Goal: Transaction & Acquisition: Purchase product/service

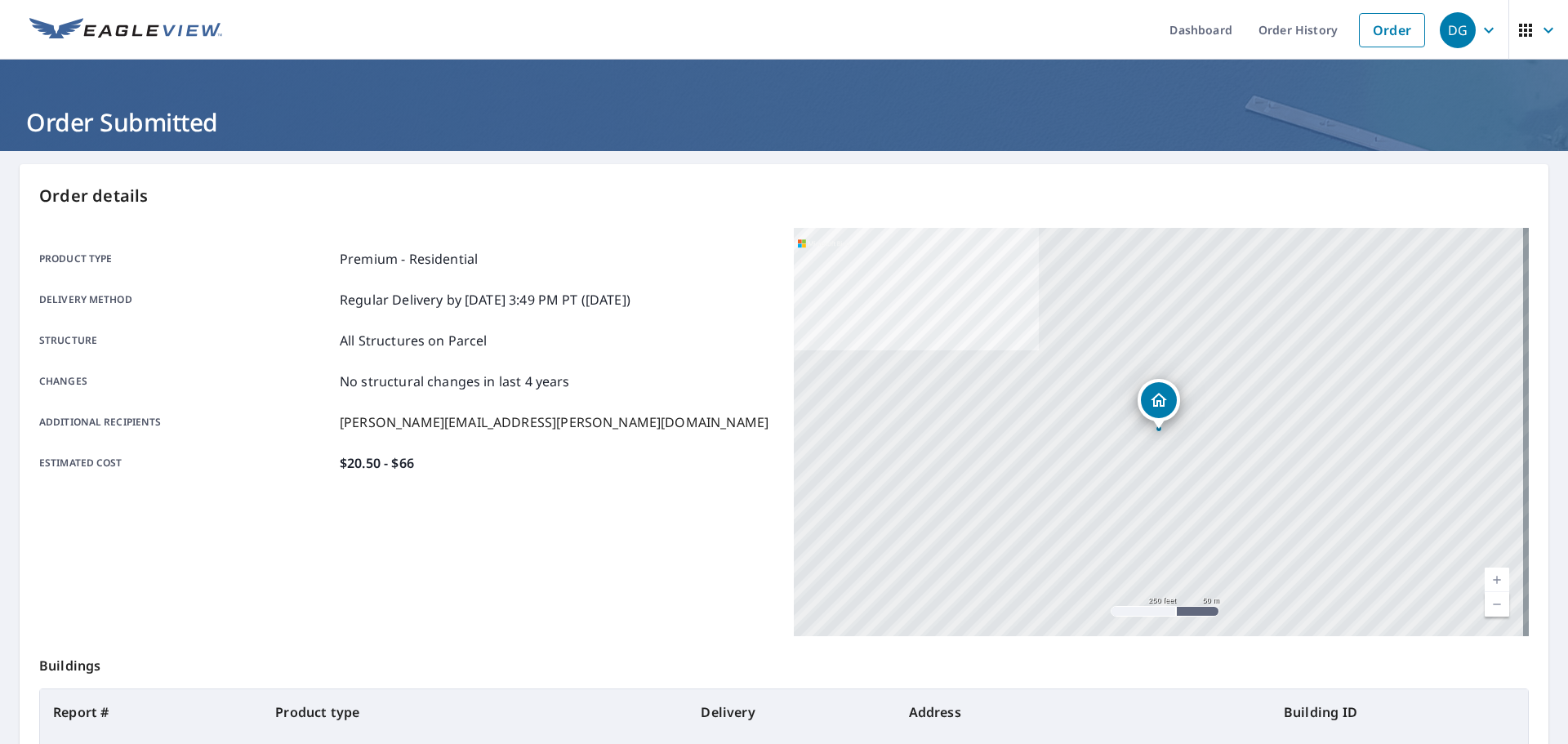
scroll to position [217, 0]
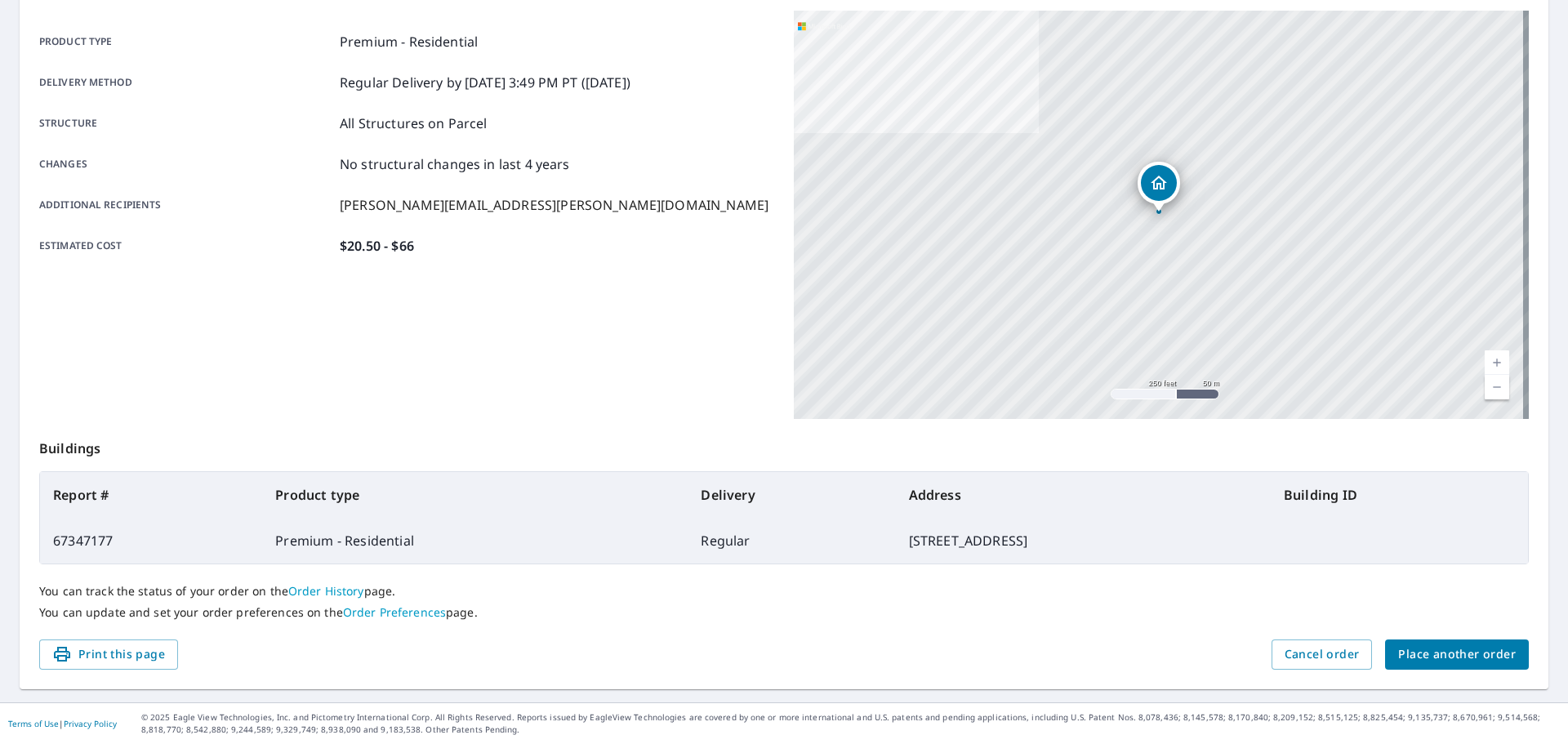
click at [1452, 637] on div "You can track the status of your order on the Order History page. You can updat…" at bounding box center [784, 602] width 1489 height 76
click at [1455, 648] on span "Place another order" at bounding box center [1456, 655] width 118 height 21
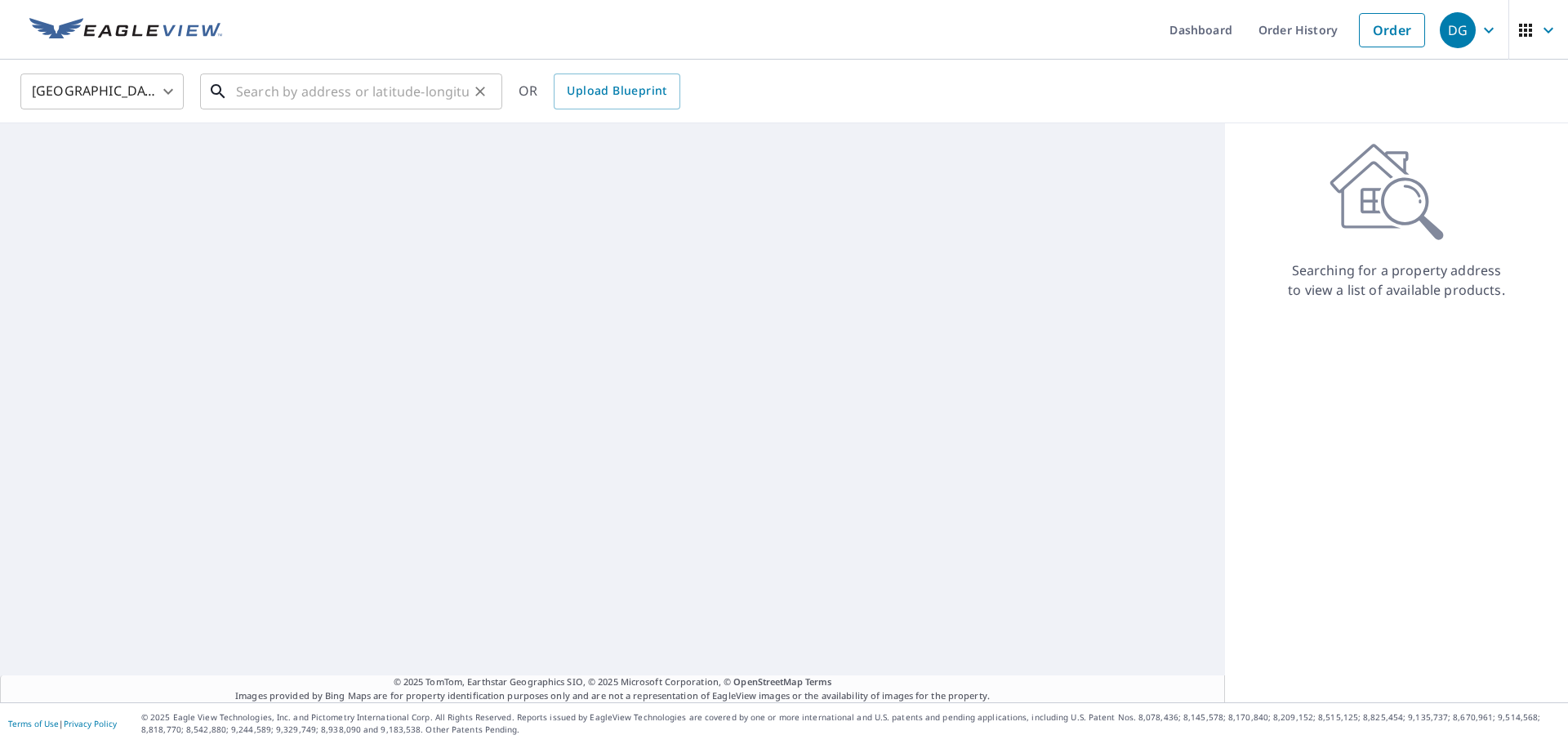
click at [341, 73] on input "text" at bounding box center [352, 91] width 232 height 45
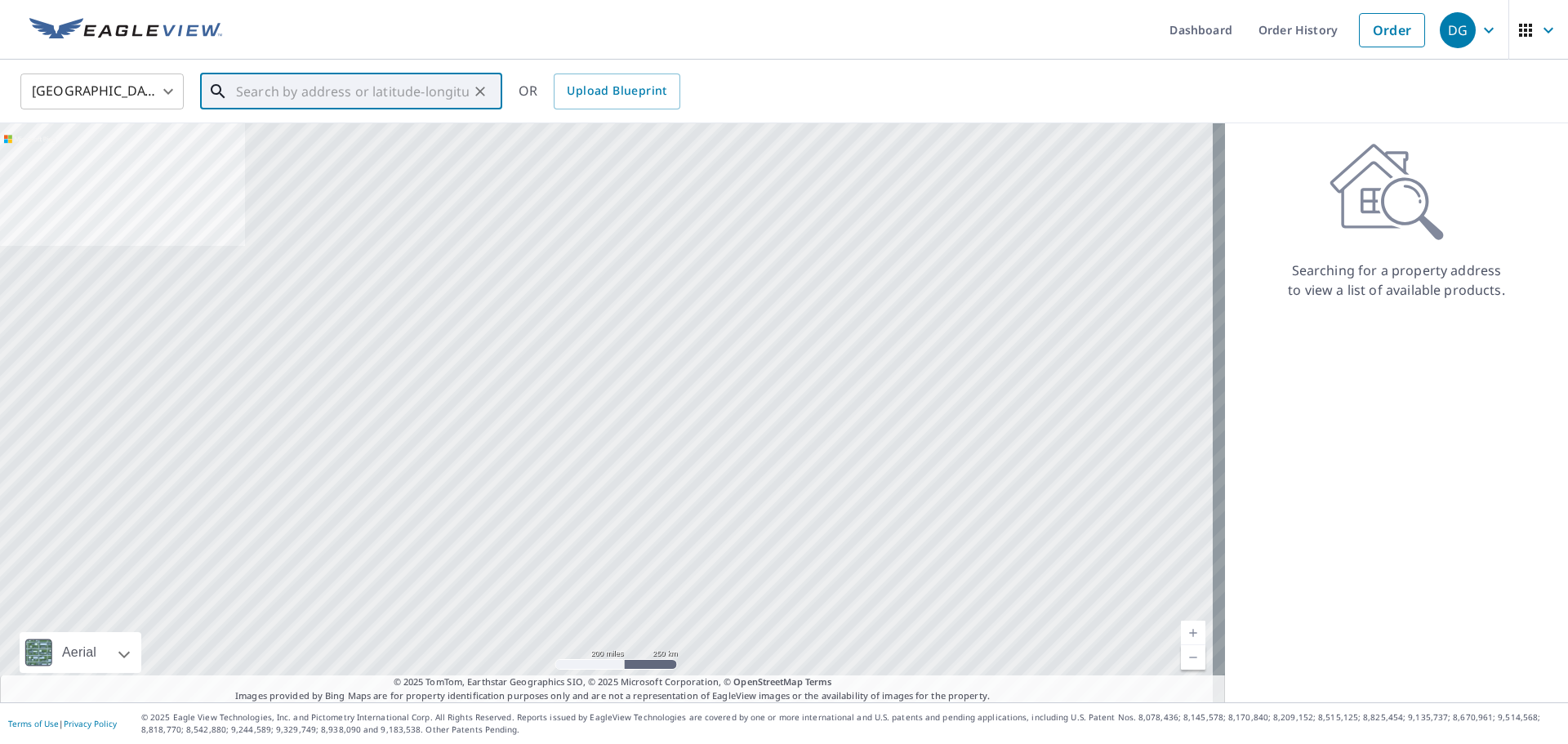
paste input "[STREET_ADDRESS][PERSON_NAME][US_STATE]"
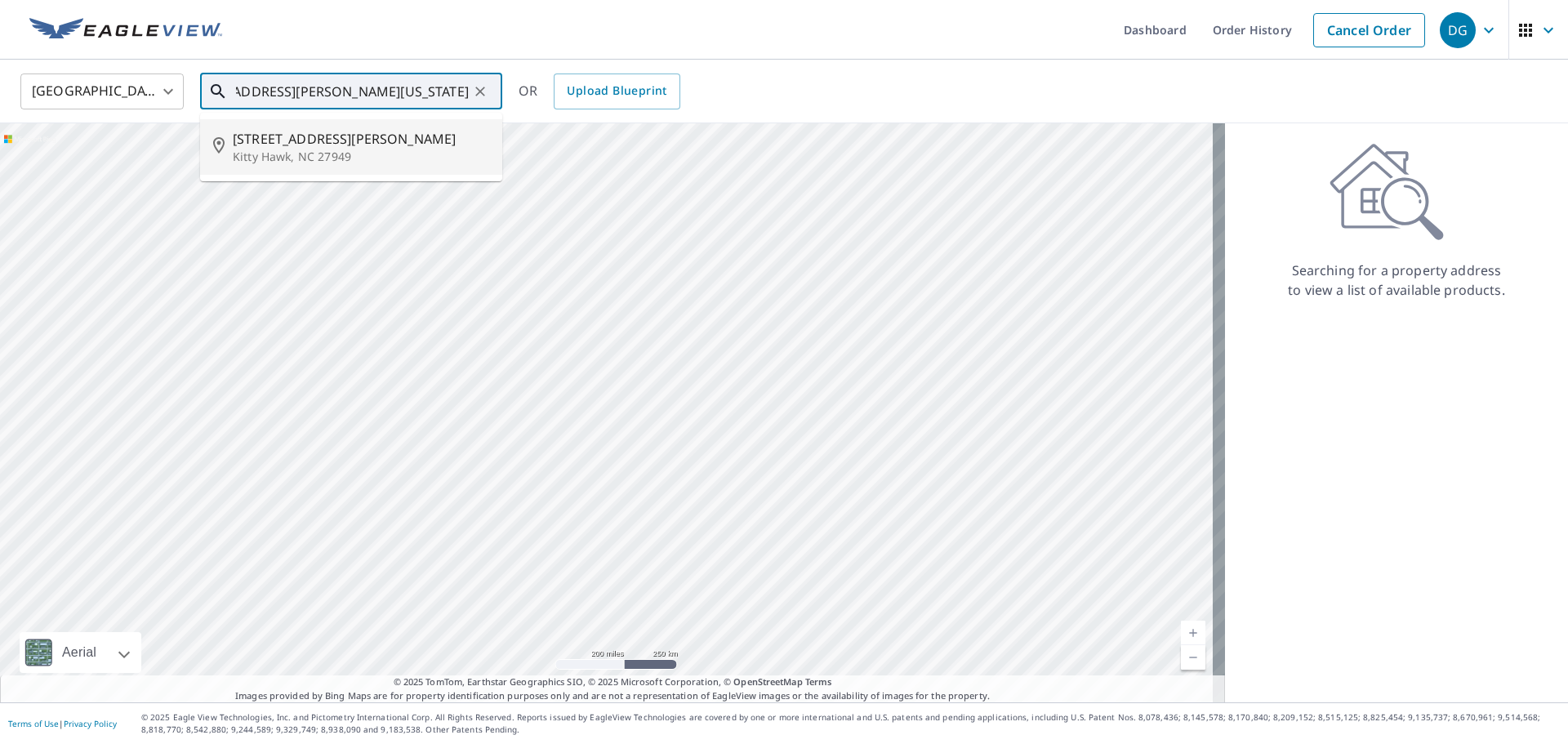
click at [353, 129] on span "[STREET_ADDRESS][PERSON_NAME]" at bounding box center [360, 138] width 256 height 20
type input "[STREET_ADDRESS][PERSON_NAME]"
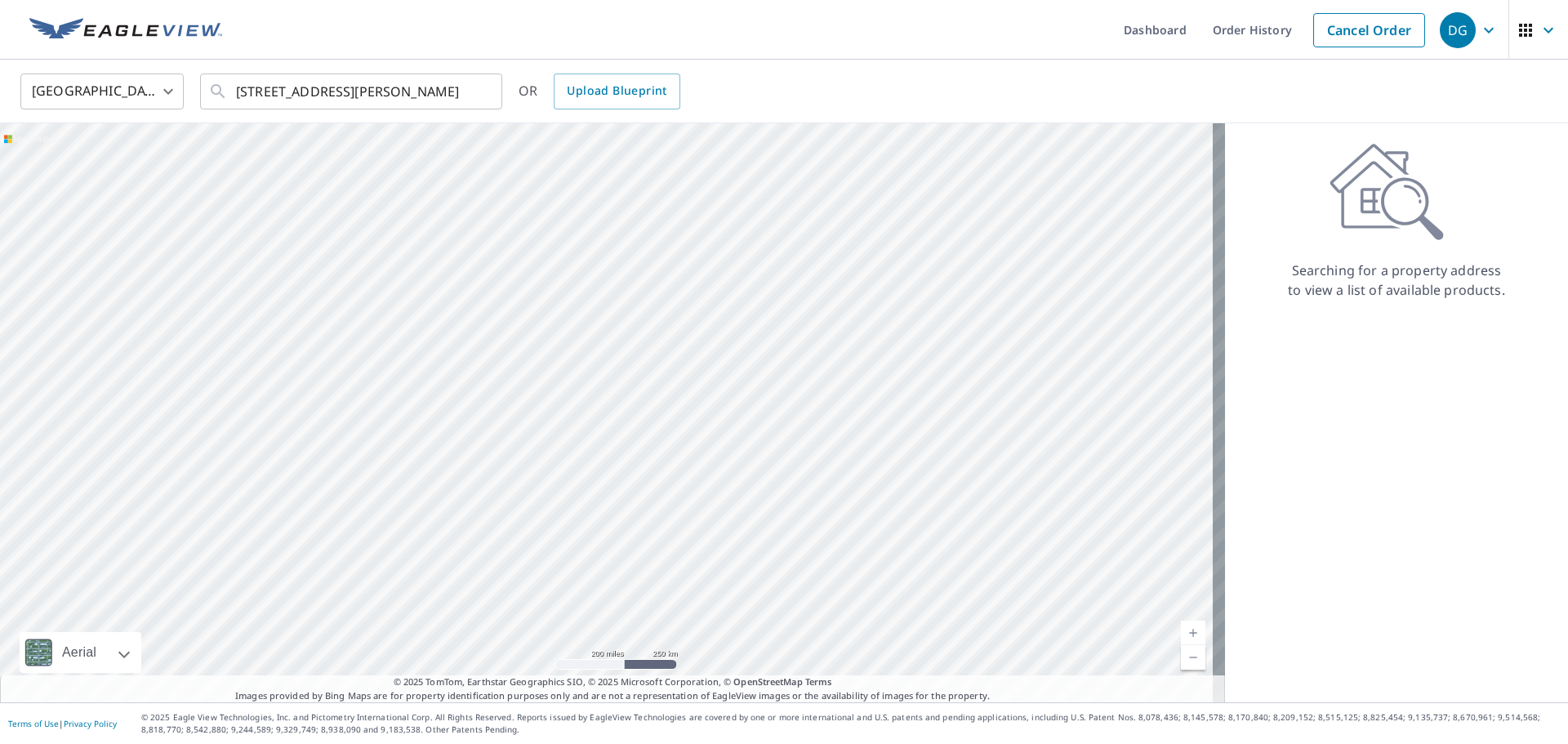
scroll to position [0, 0]
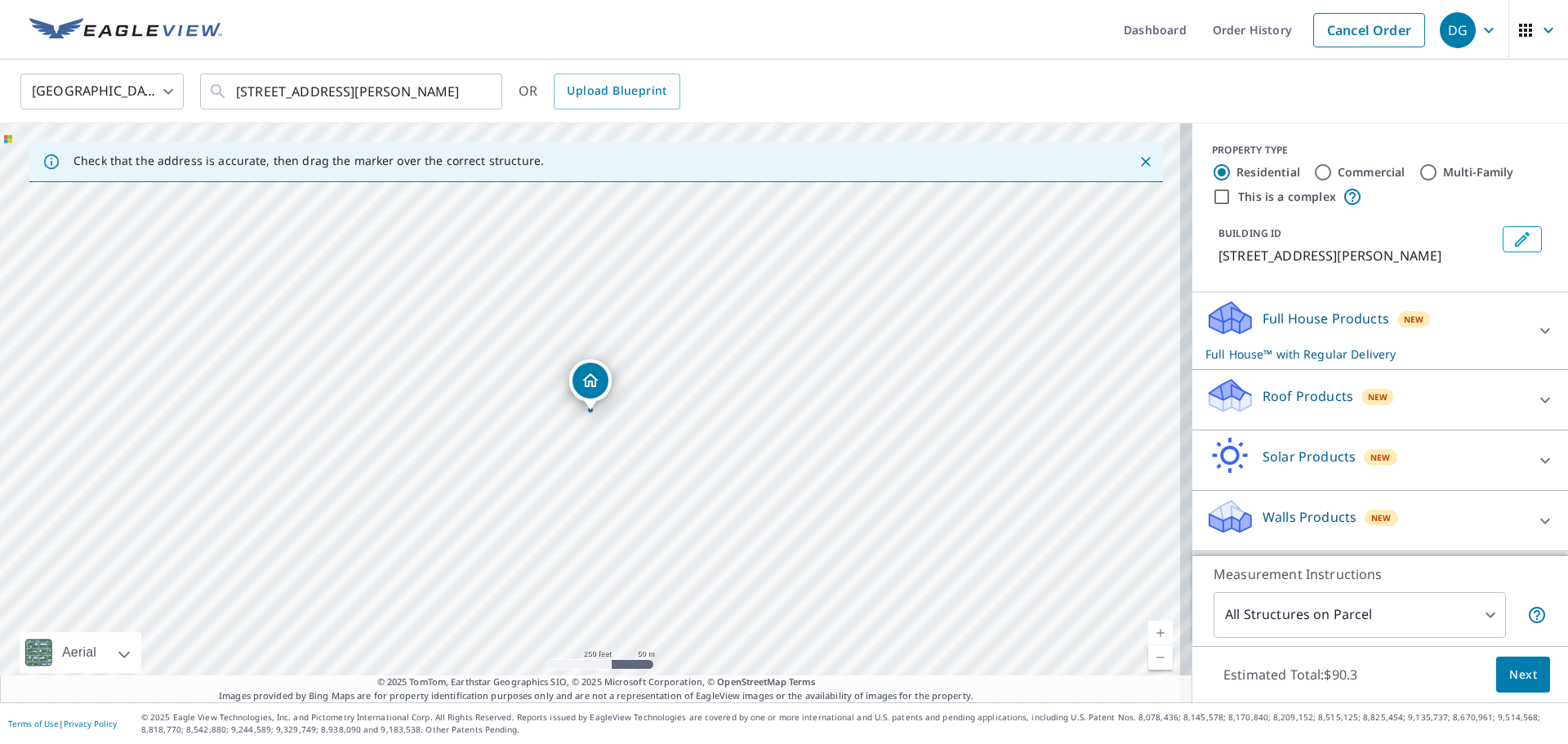
click at [1351, 412] on div "Roof Products New" at bounding box center [1365, 400] width 320 height 46
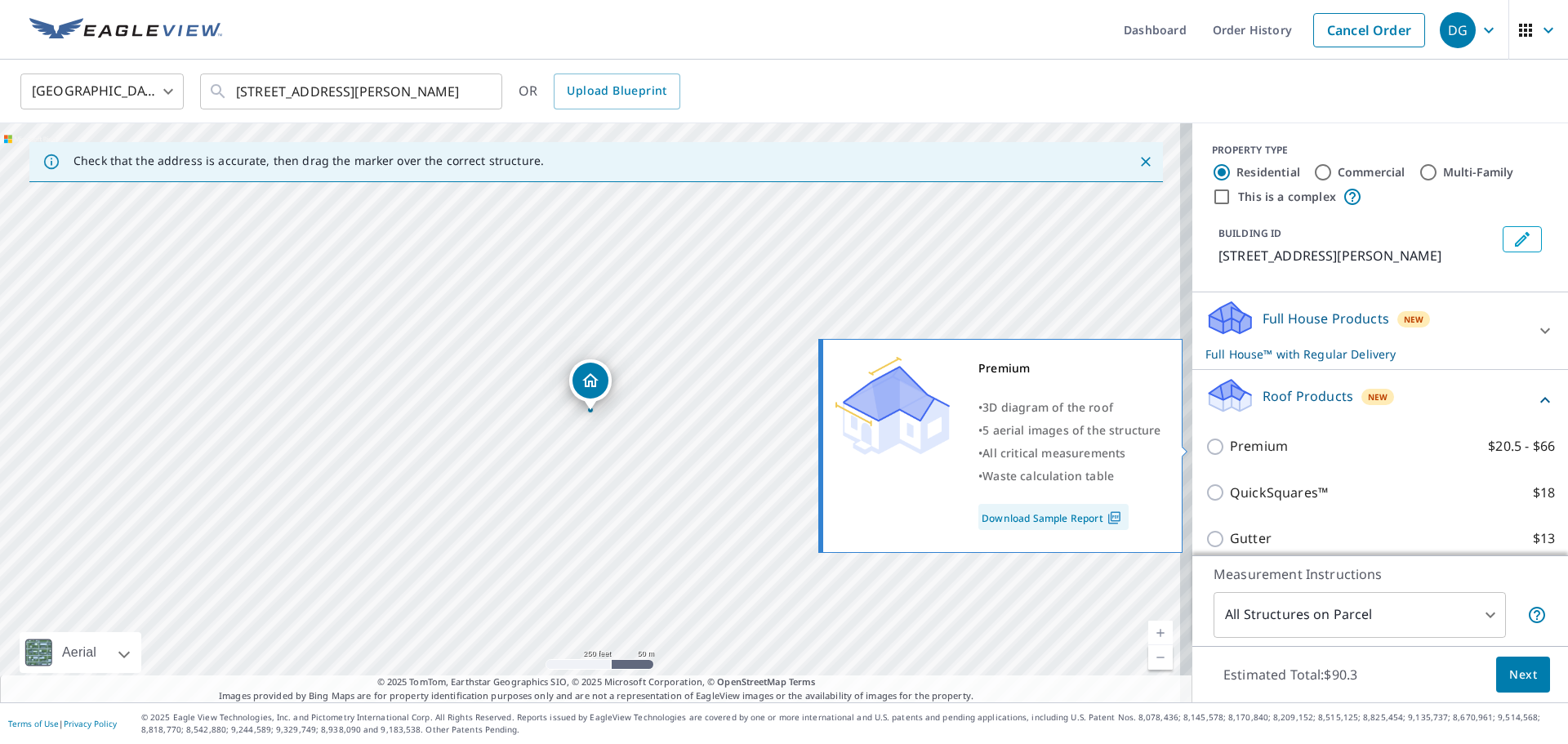
click at [1246, 442] on p "Premium" at bounding box center [1259, 446] width 58 height 21
click at [1230, 442] on input "Premium $20.5 - $66" at bounding box center [1217, 446] width 25 height 20
checkbox input "true"
checkbox input "false"
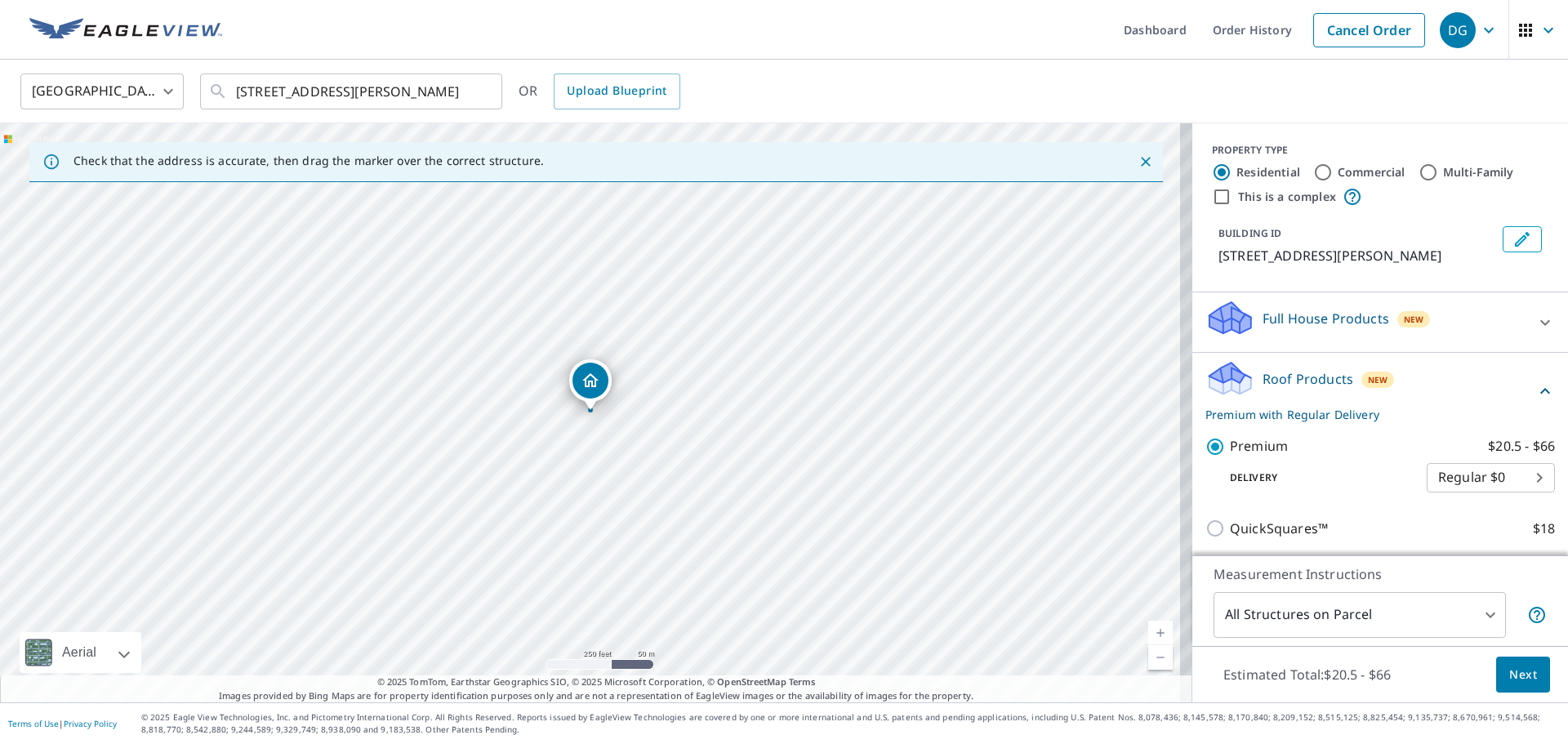
click at [1481, 680] on div "Estimated Total: $20.5 - $66 Next" at bounding box center [1380, 674] width 376 height 57
click at [1496, 679] on button "Next" at bounding box center [1523, 674] width 54 height 37
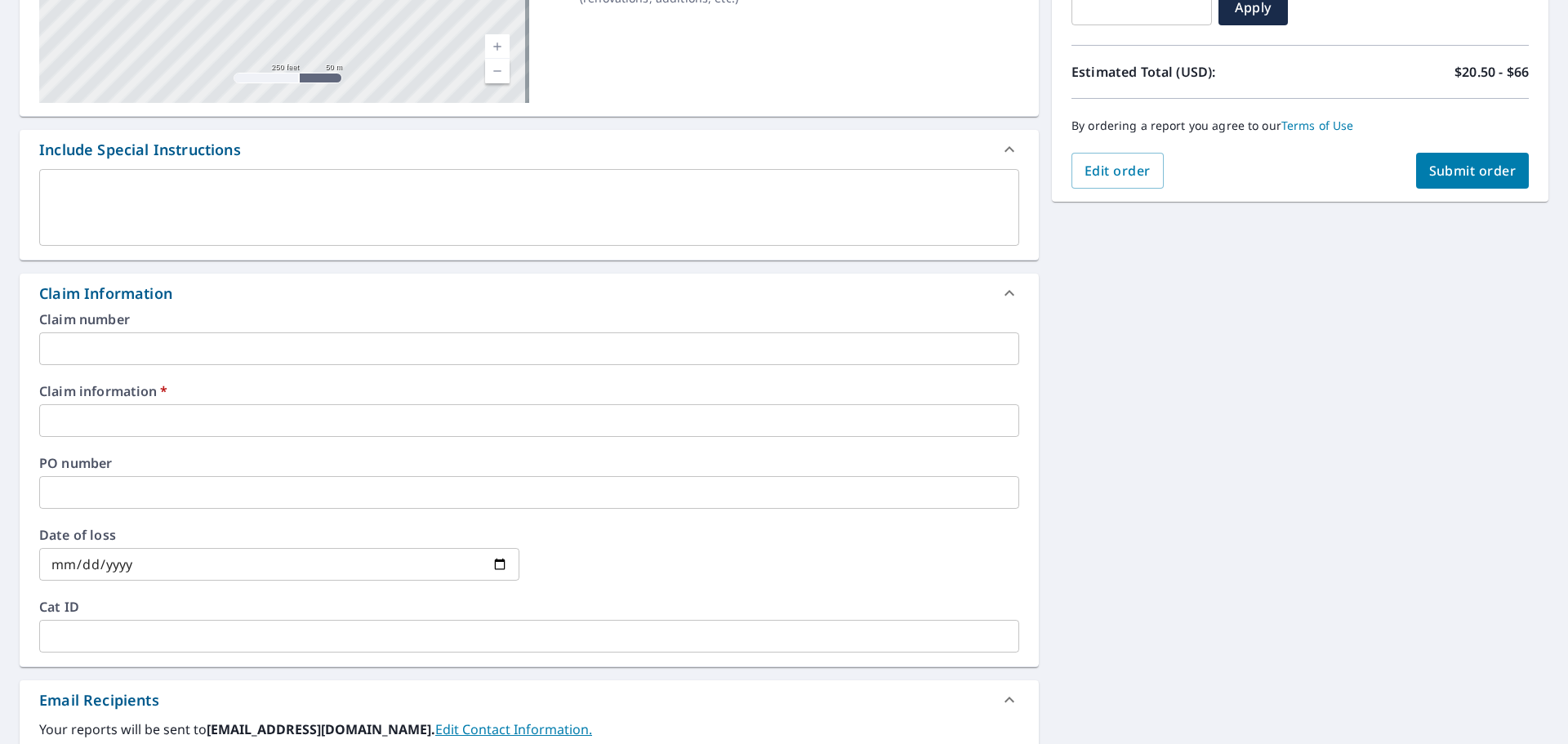
scroll to position [327, 0]
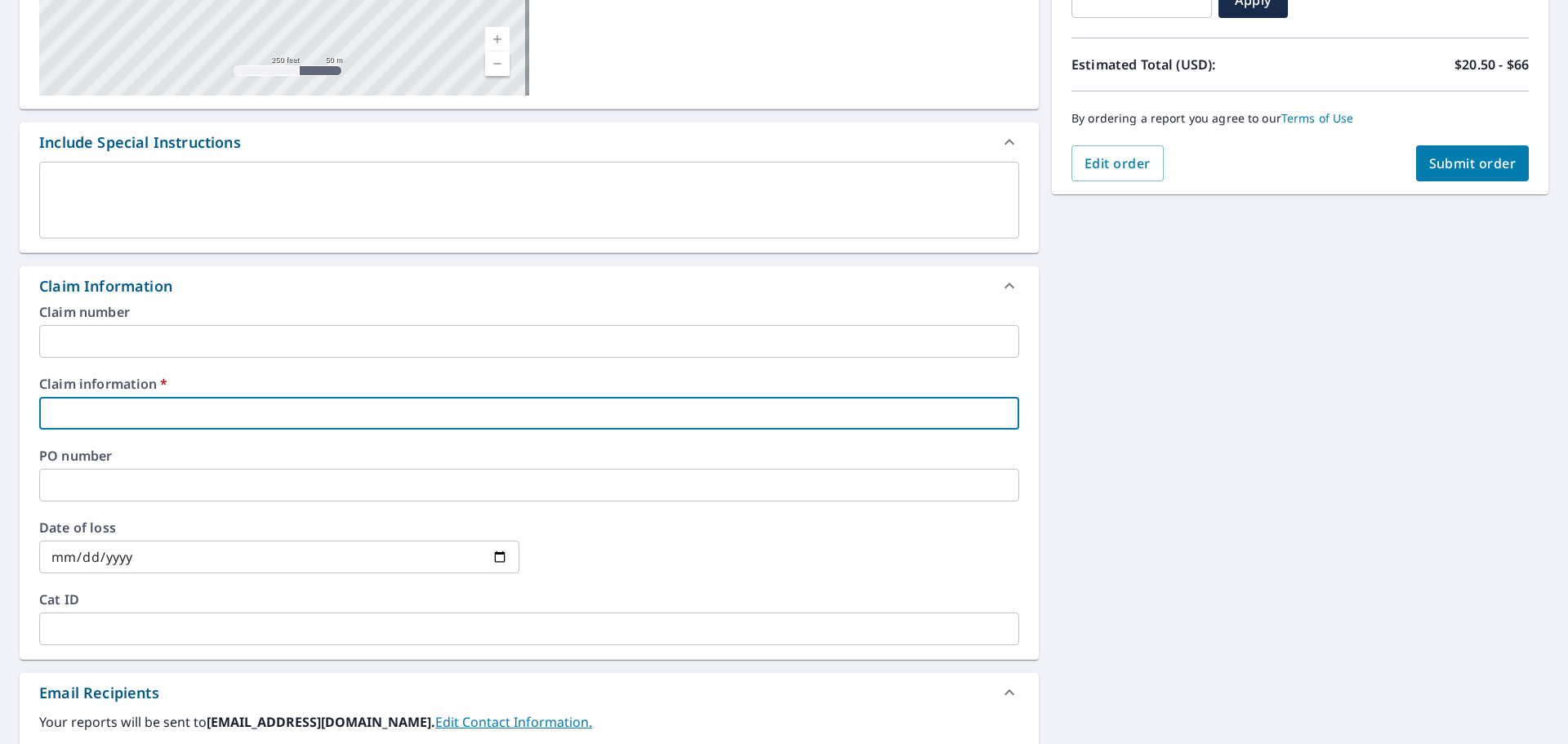
click at [153, 407] on input "text" at bounding box center [529, 414] width 980 height 33
type input "[PERSON_NAME]"
checkbox input "true"
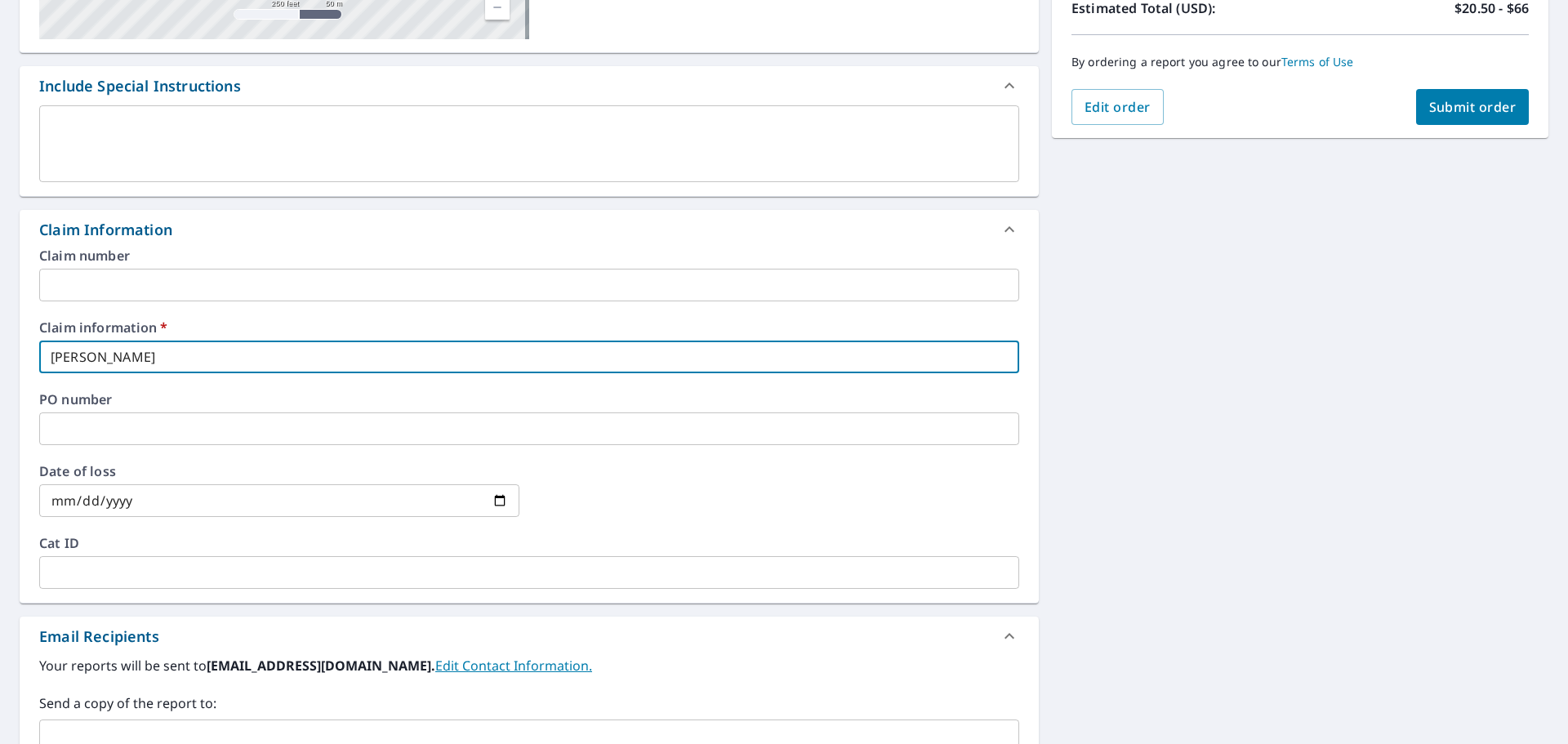
scroll to position [654, 0]
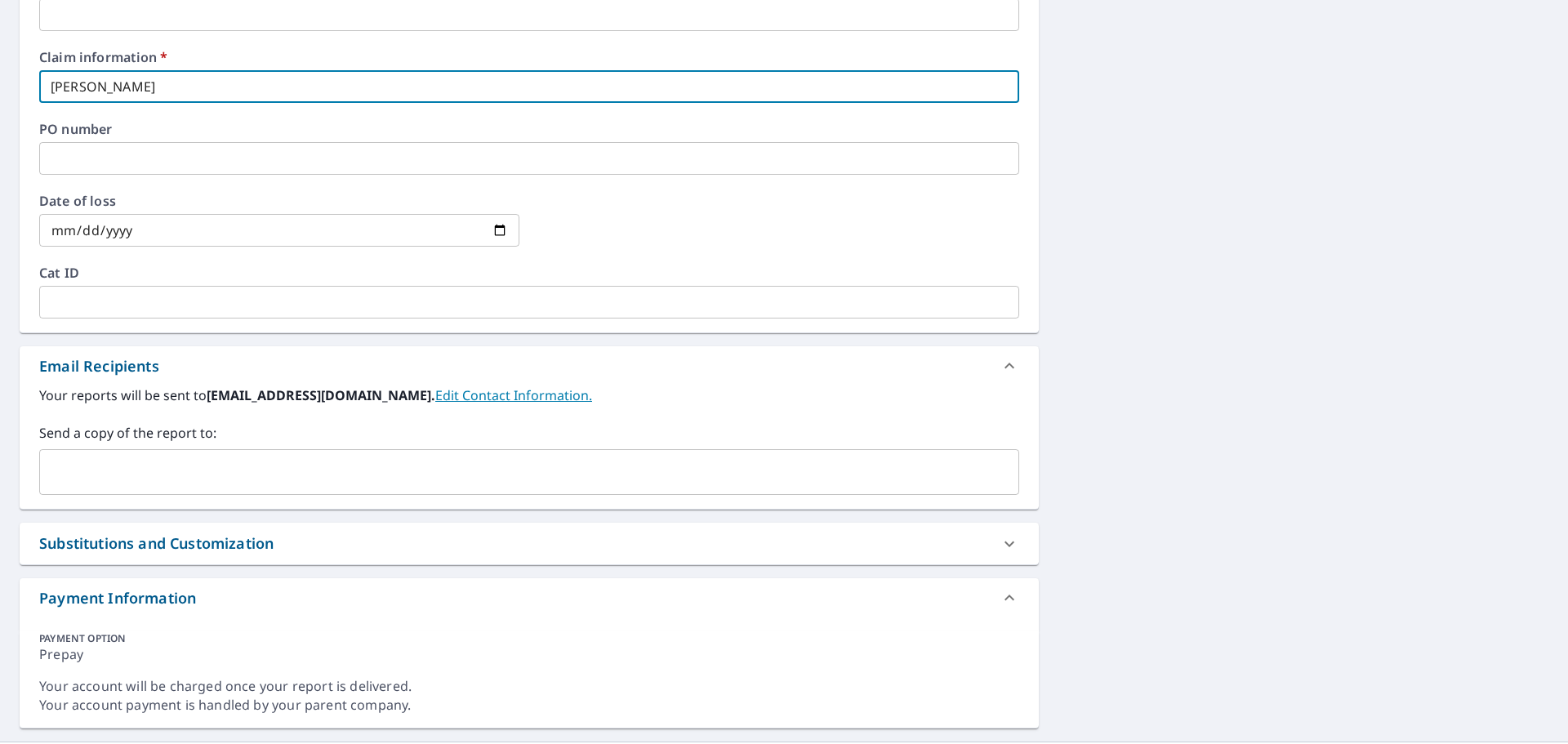
click at [192, 493] on div "​" at bounding box center [529, 472] width 980 height 45
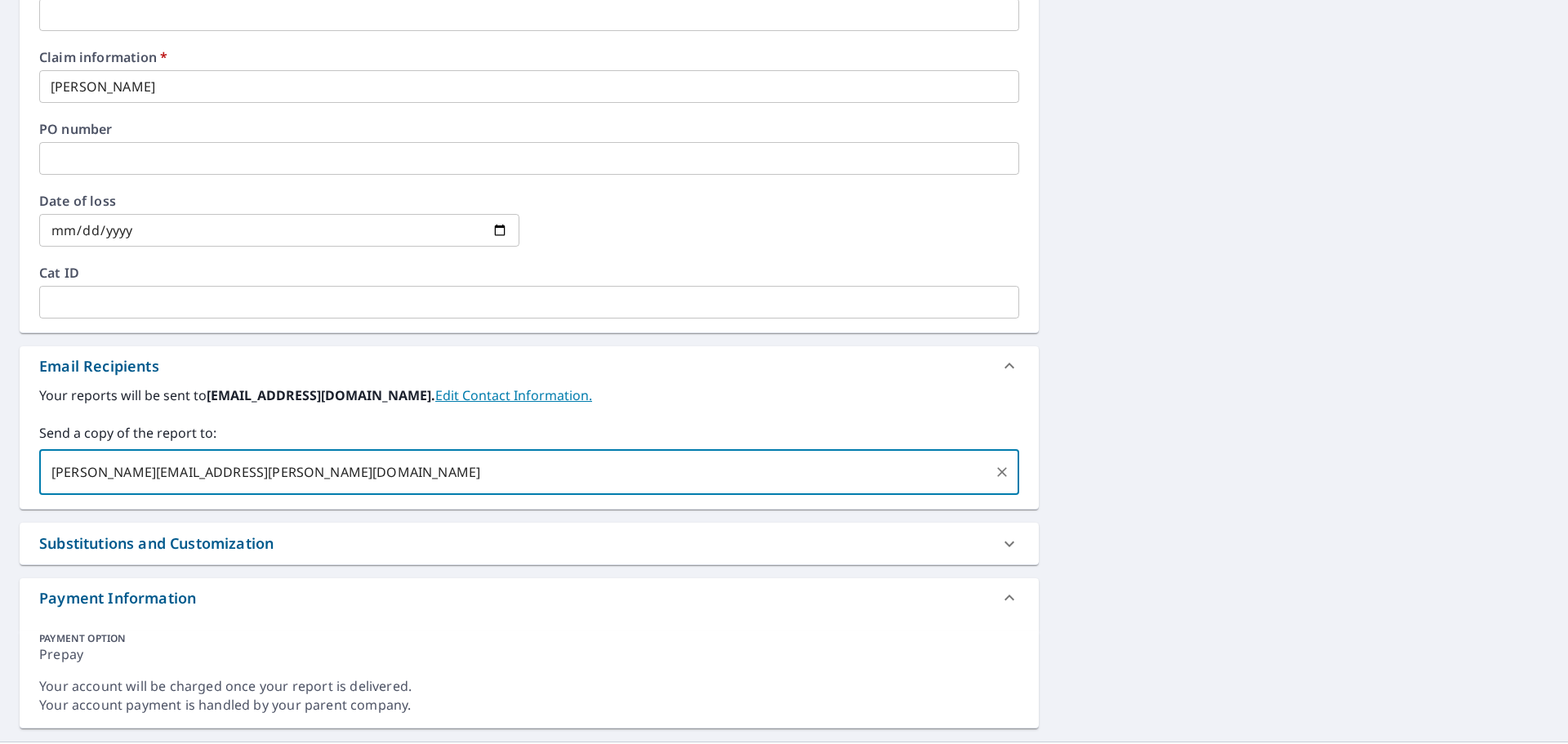
type input "[PERSON_NAME][EMAIL_ADDRESS][PERSON_NAME][DOMAIN_NAME]"
click at [1405, 387] on div "[STREET_ADDRESS][PERSON_NAME] A standard road map Aerial A detailed look from a…" at bounding box center [784, 120] width 1568 height 1244
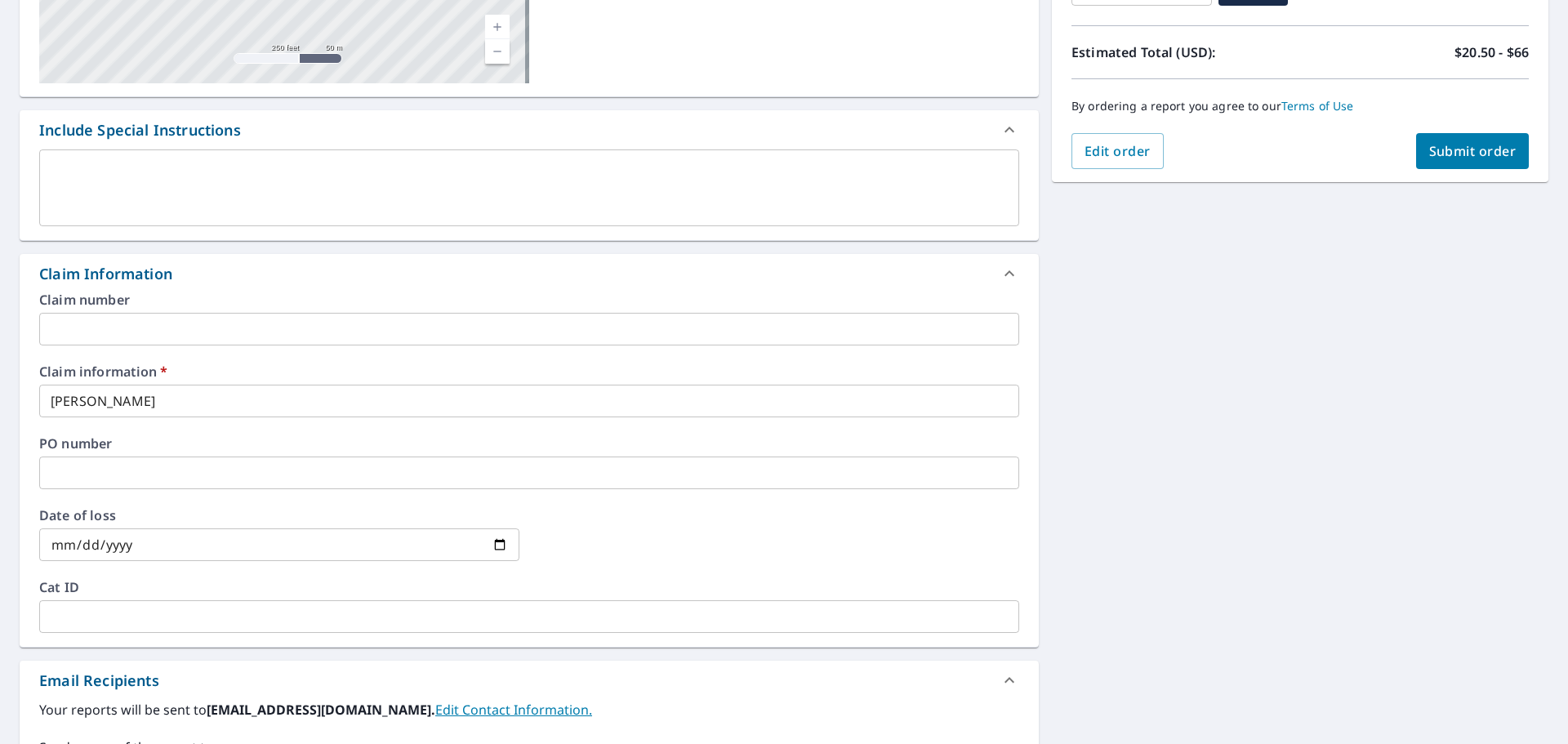
scroll to position [82, 0]
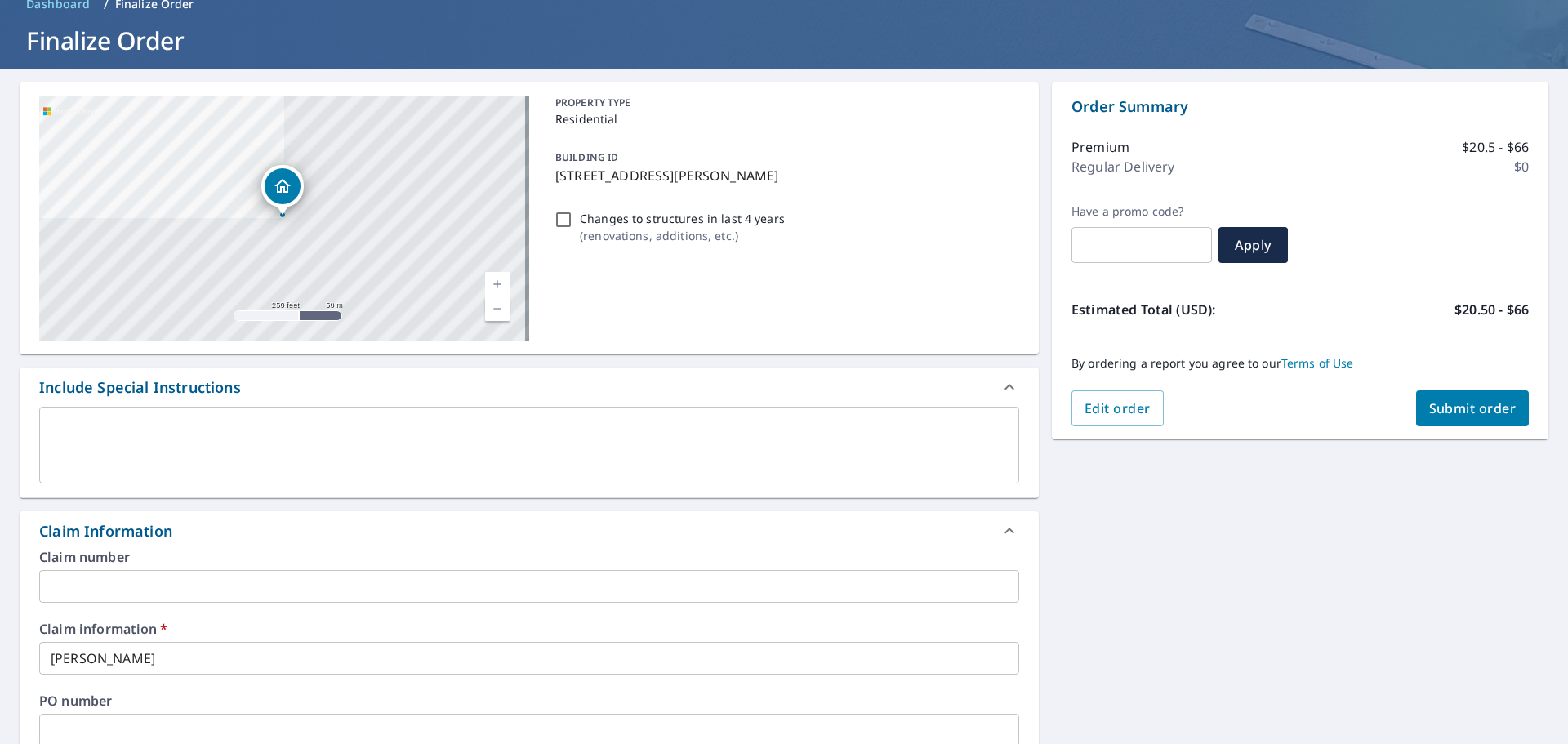
click at [1474, 417] on button "Submit order" at bounding box center [1473, 408] width 113 height 36
checkbox input "true"
